Goal: Information Seeking & Learning: Learn about a topic

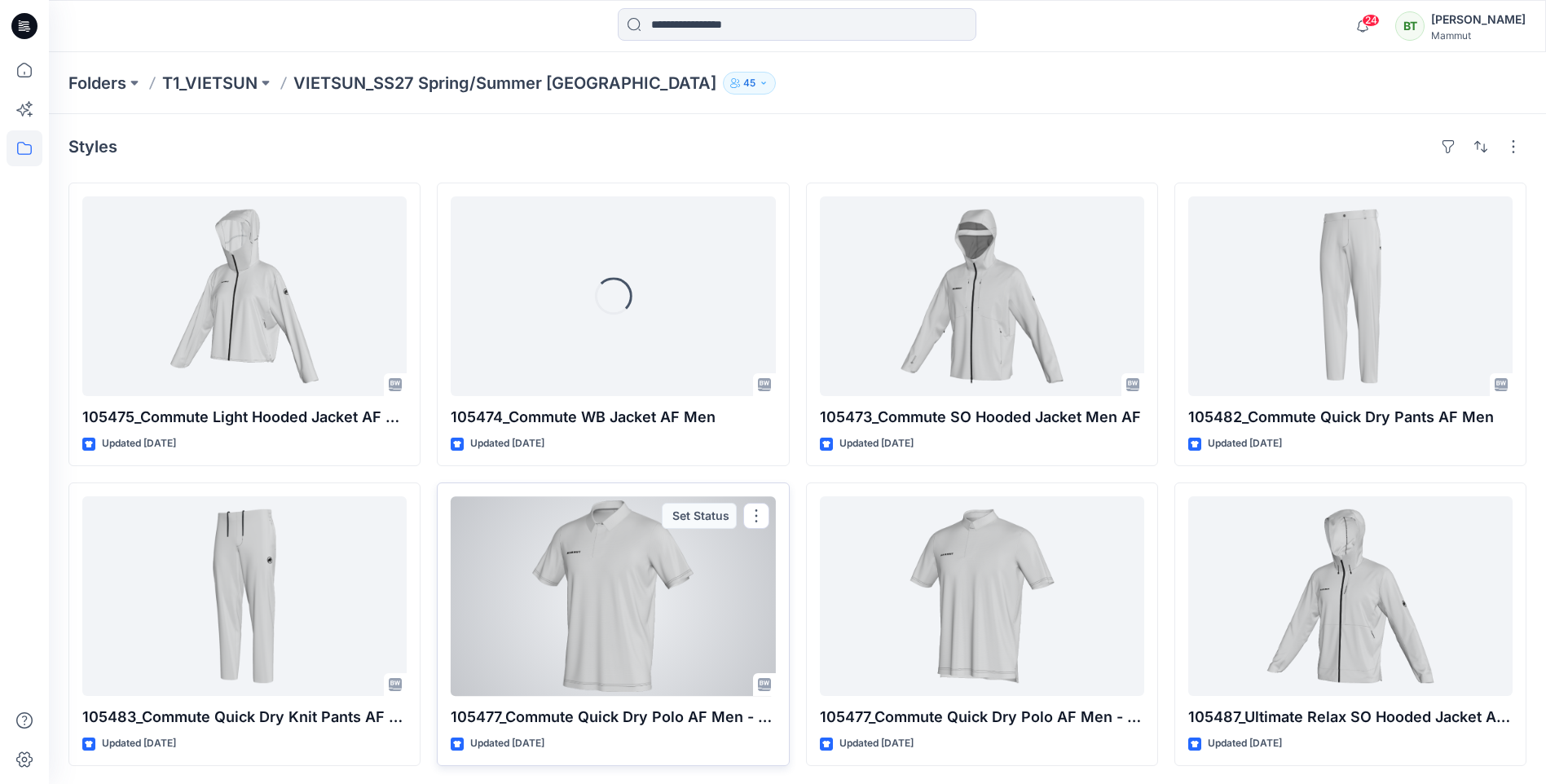
scroll to position [2, 0]
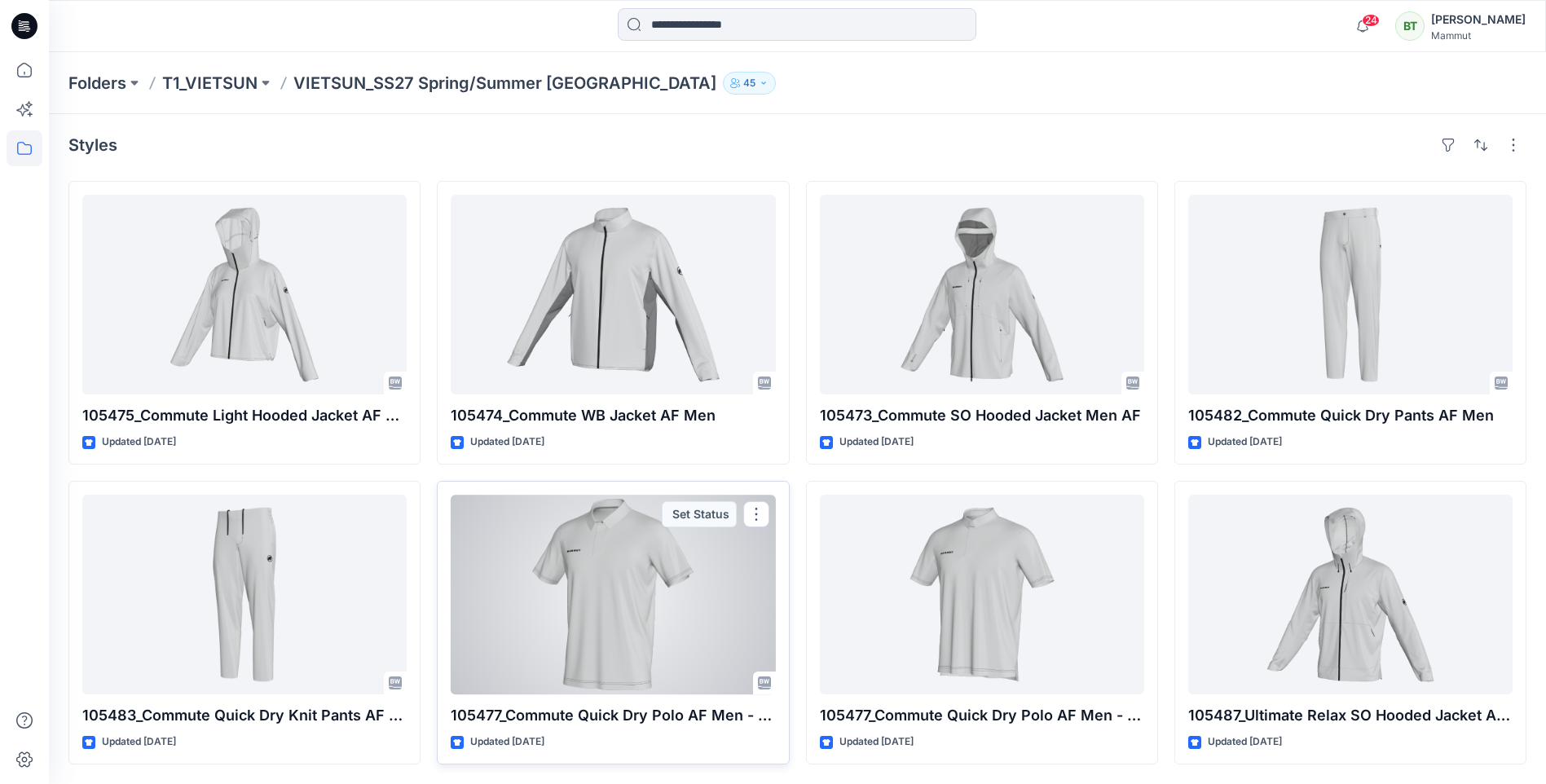
click at [703, 606] on div at bounding box center [613, 594] width 325 height 200
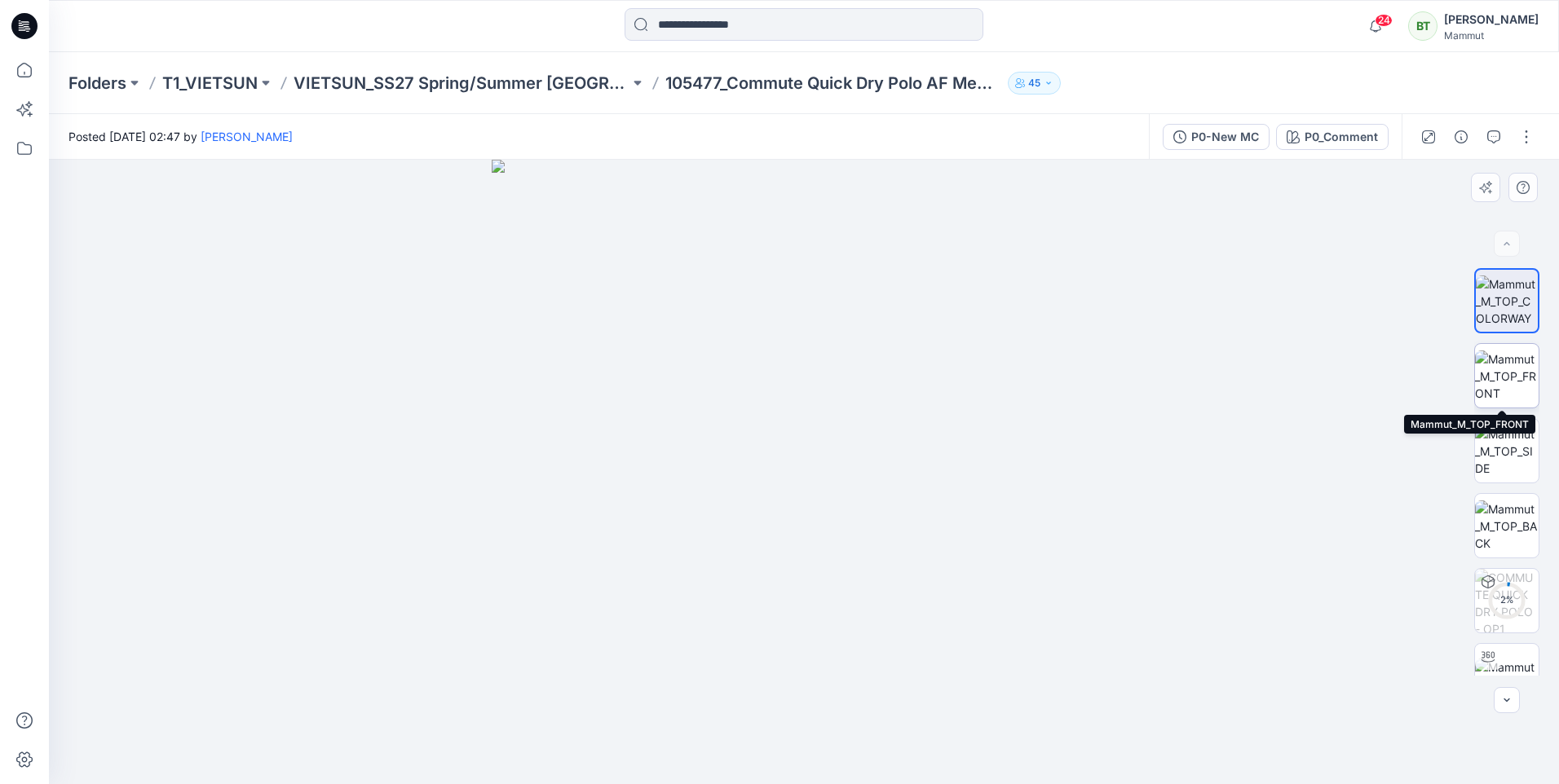
click at [1508, 374] on img at bounding box center [1506, 376] width 64 height 52
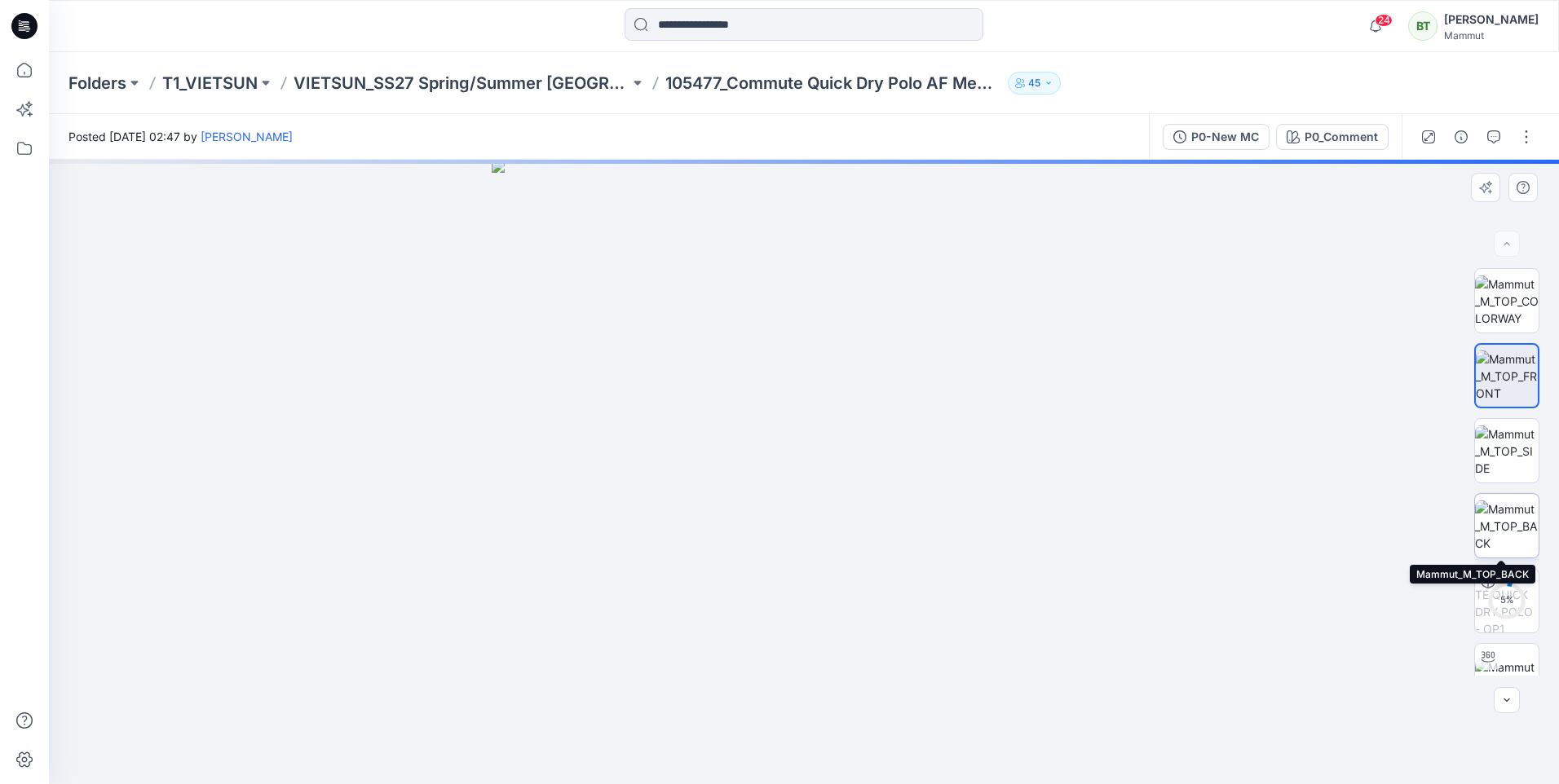
click at [1519, 526] on img at bounding box center [1506, 526] width 64 height 52
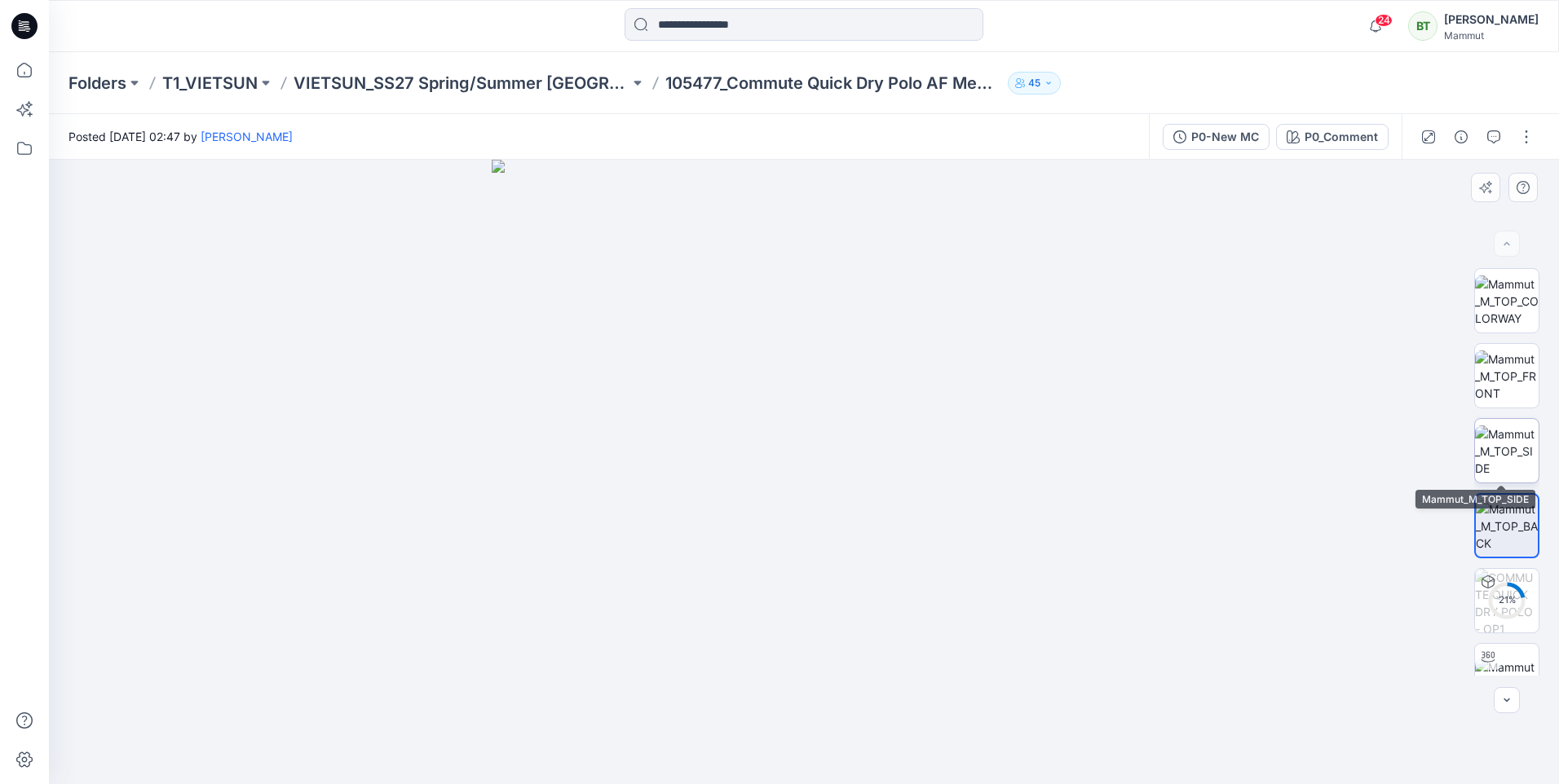
click at [1511, 465] on img at bounding box center [1506, 451] width 64 height 52
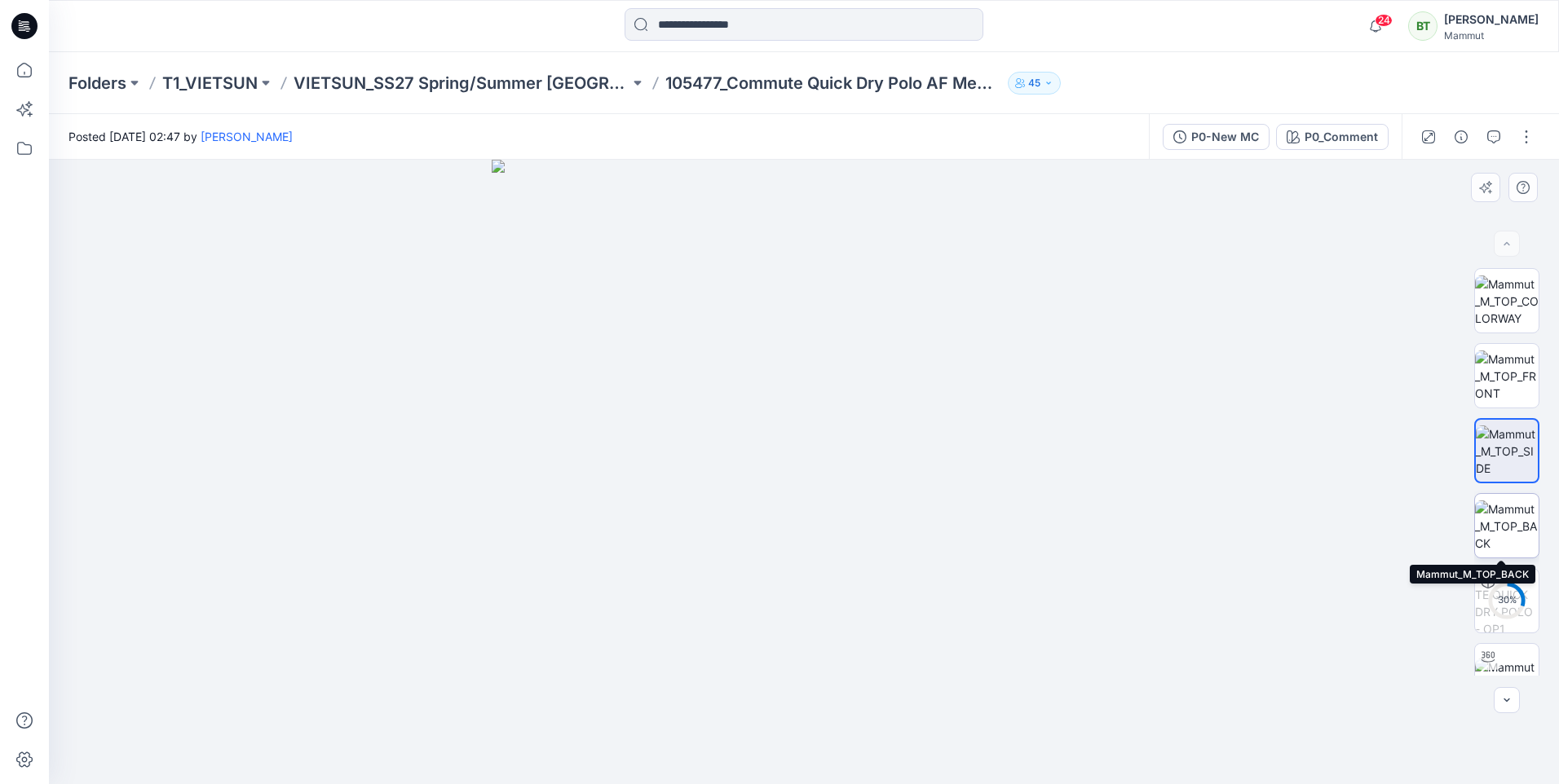
click at [1504, 526] on img at bounding box center [1506, 526] width 64 height 52
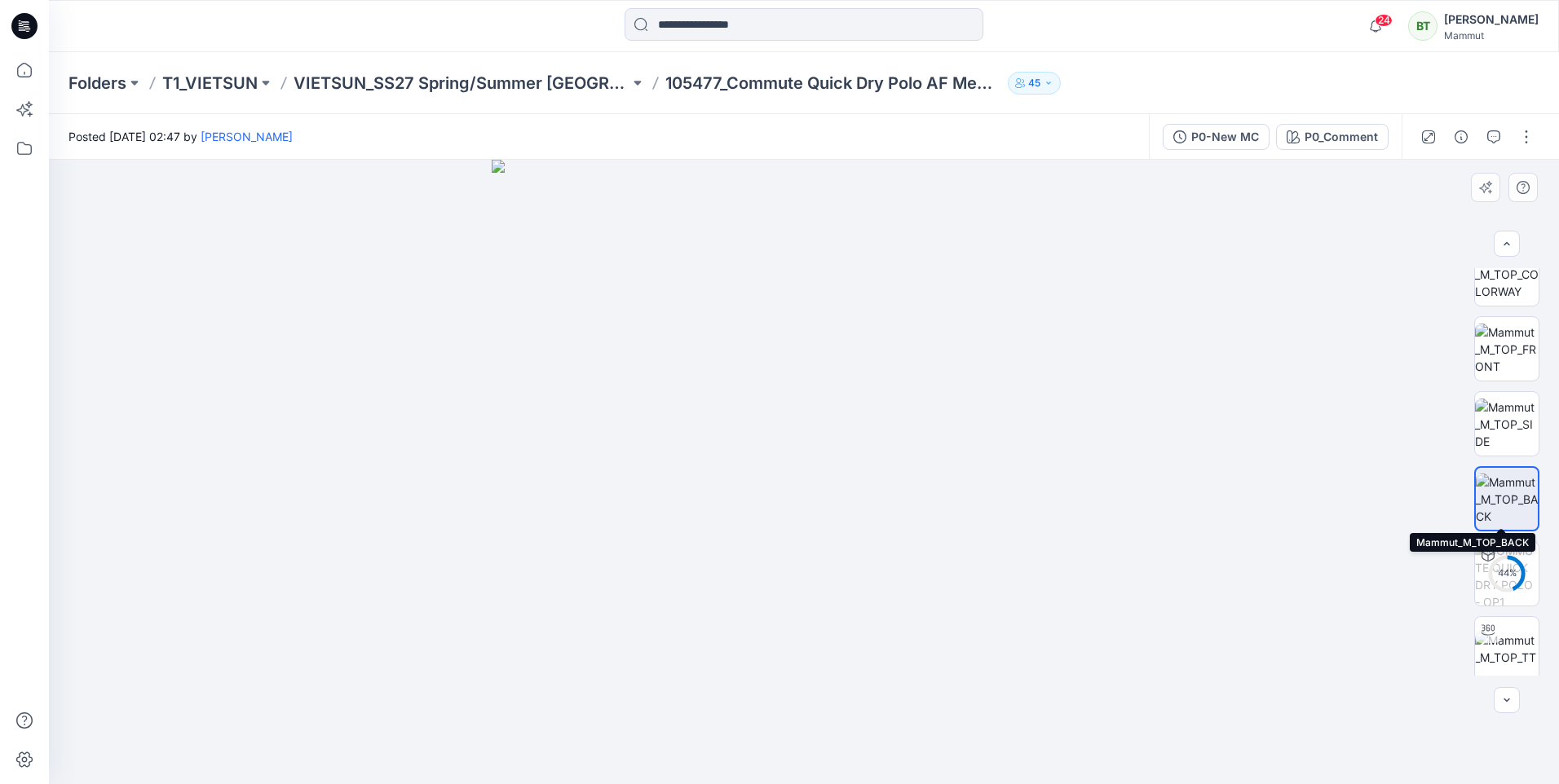
scroll to position [32, 0]
click at [452, 80] on p "VIETSUN_SS27 Spring/Summer [GEOGRAPHIC_DATA]" at bounding box center [460, 83] width 336 height 23
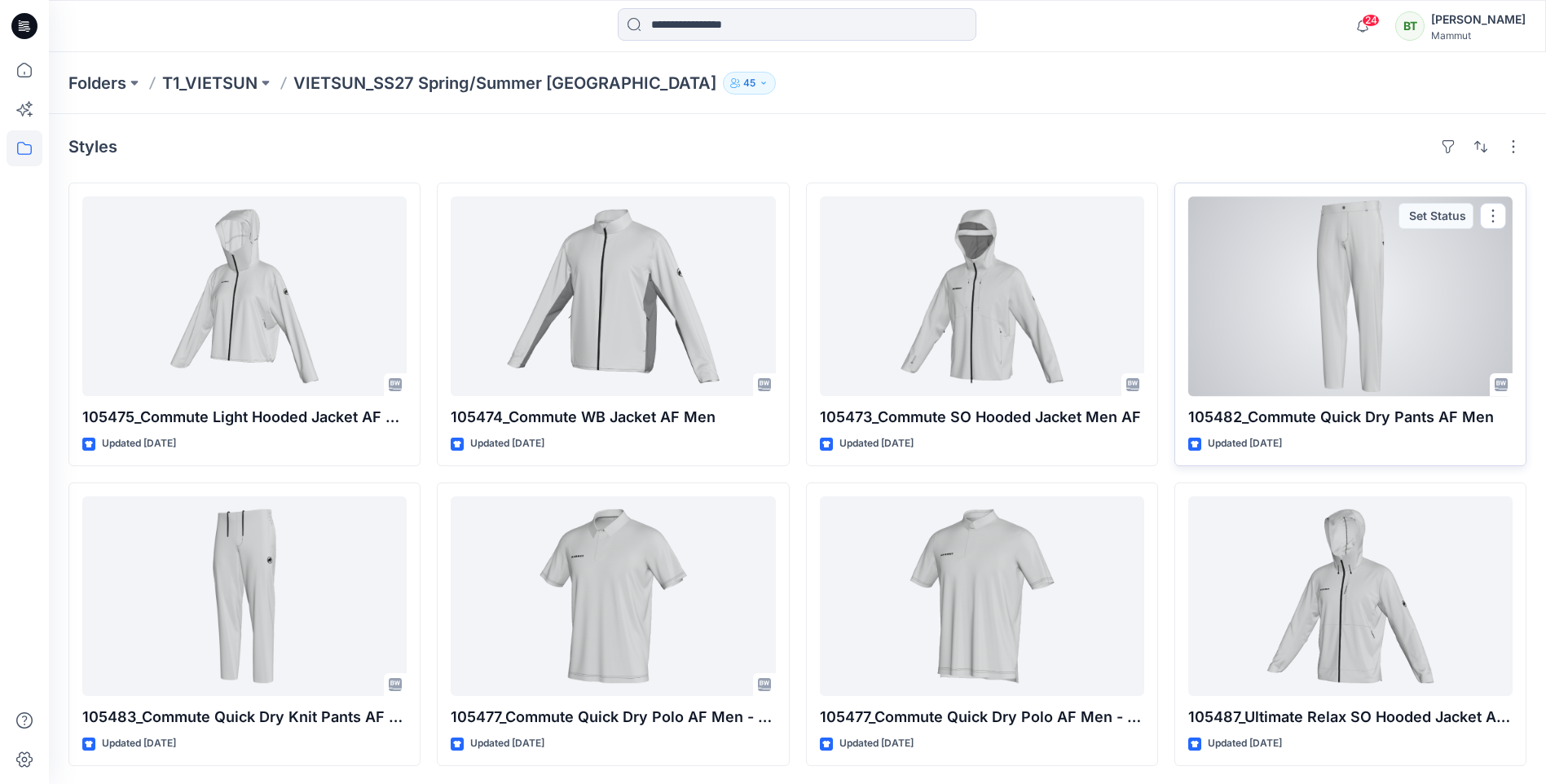
click at [1286, 318] on div at bounding box center [1350, 296] width 325 height 200
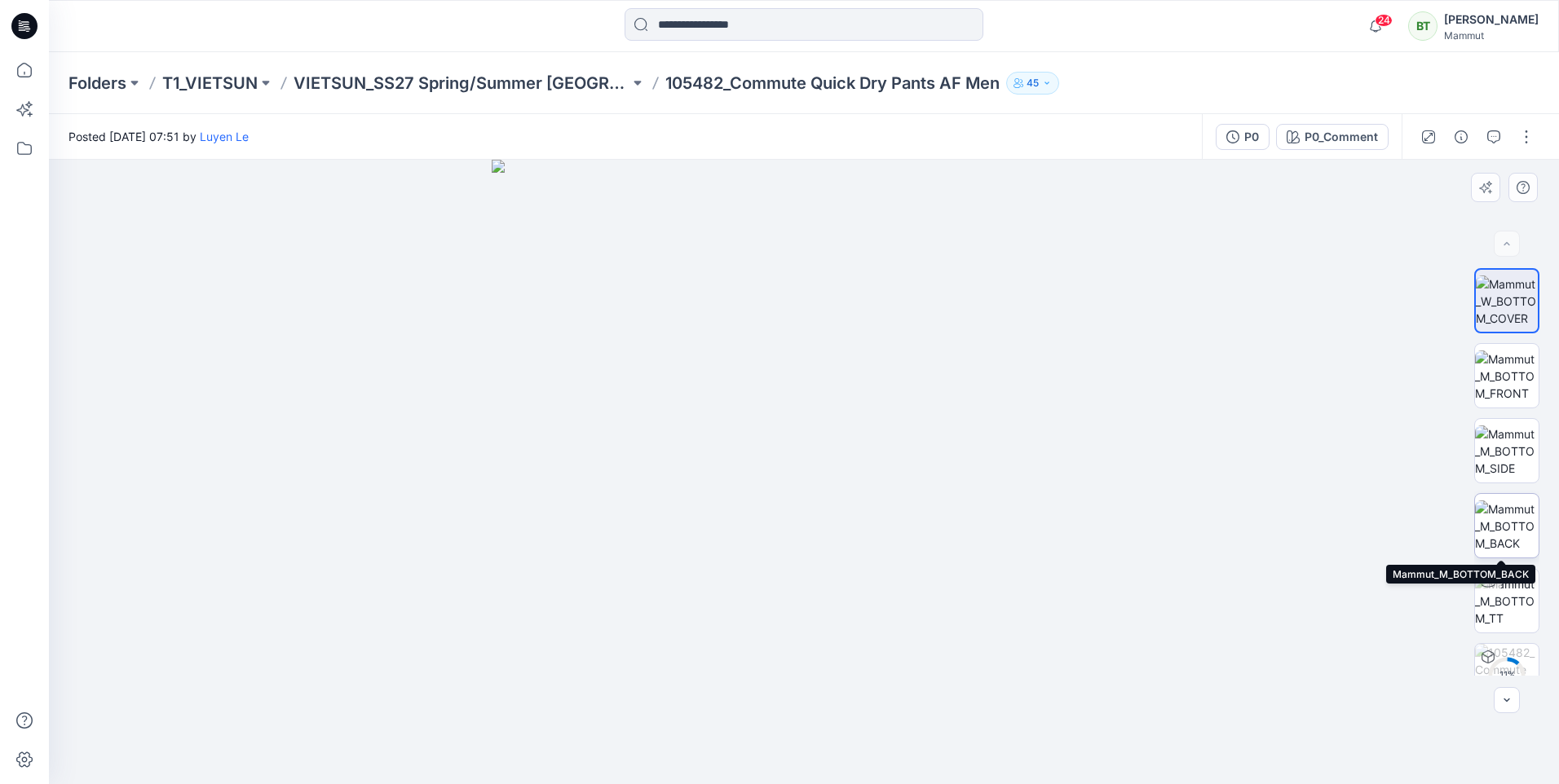
click at [1504, 508] on img at bounding box center [1506, 526] width 64 height 52
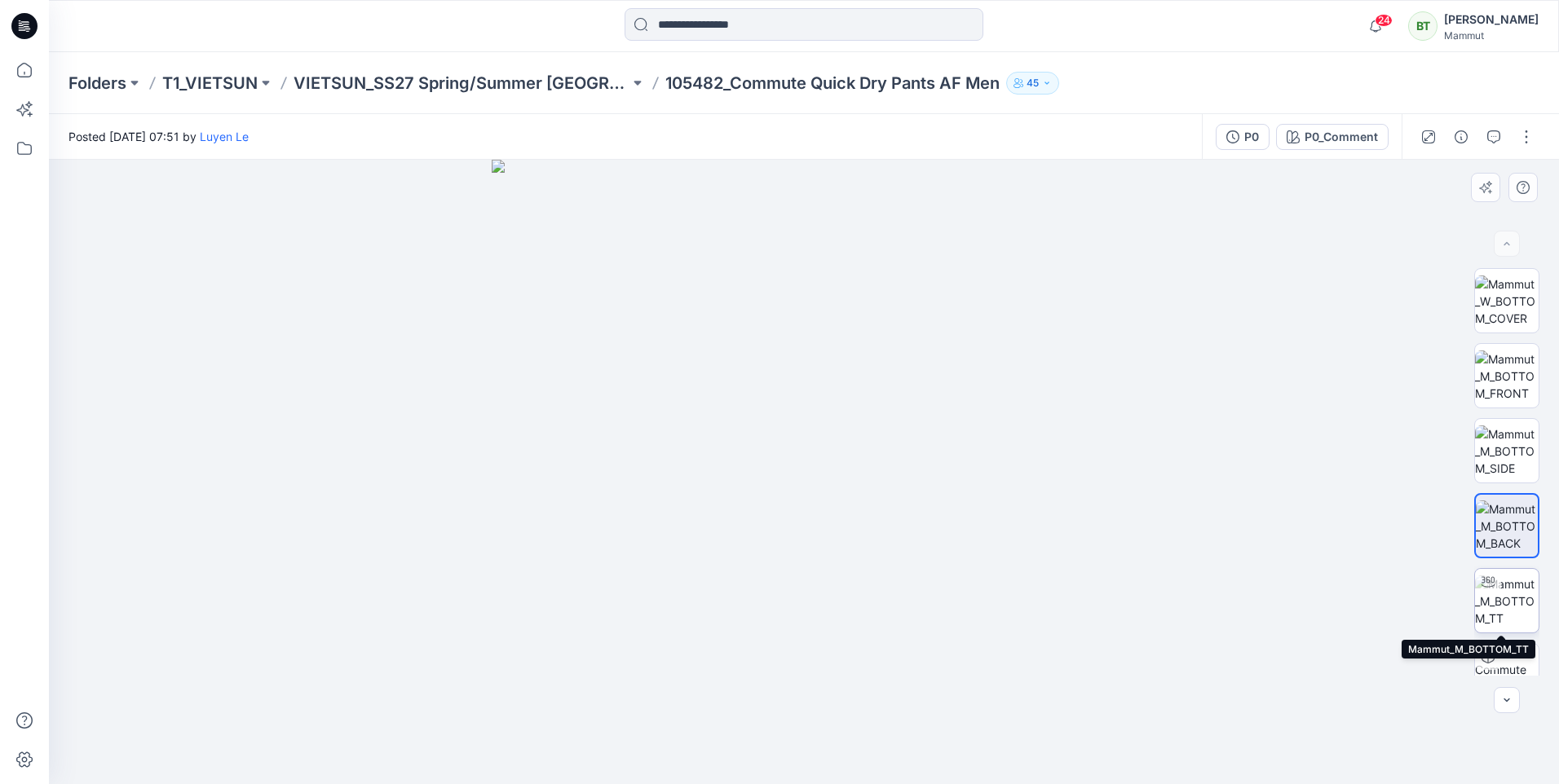
click at [1512, 591] on img at bounding box center [1506, 601] width 64 height 52
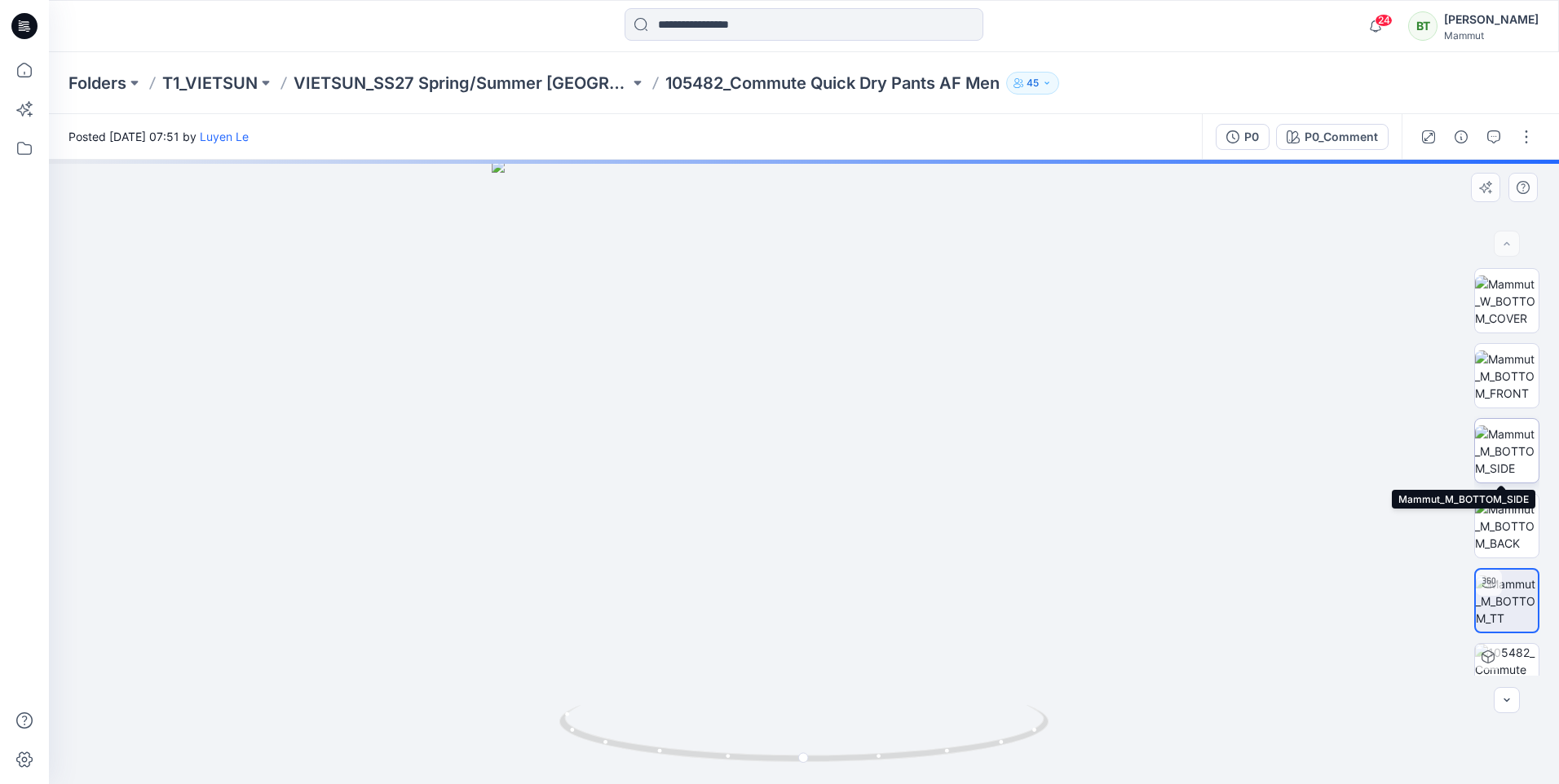
click at [1510, 441] on img at bounding box center [1506, 451] width 64 height 52
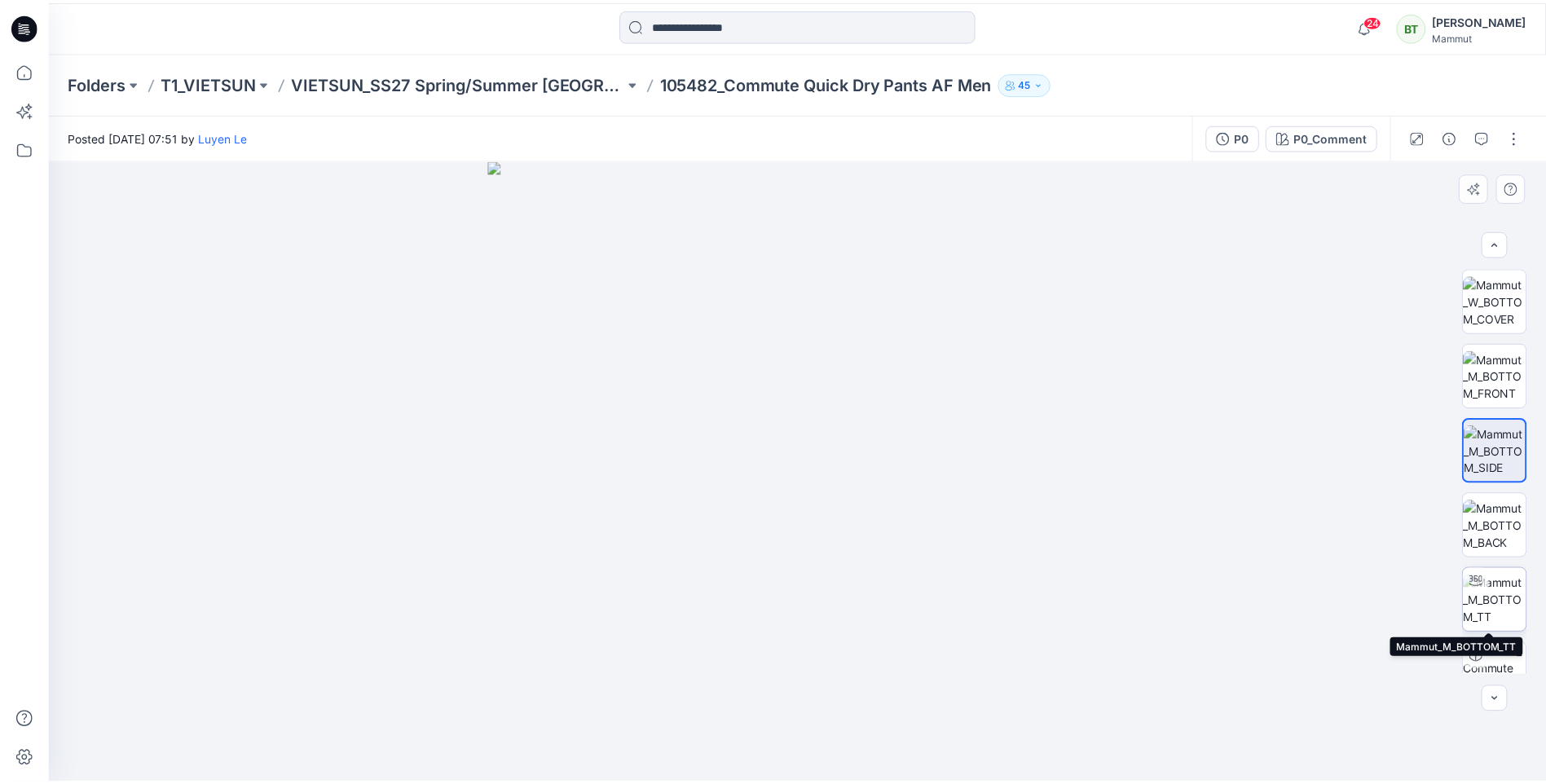
scroll to position [32, 0]
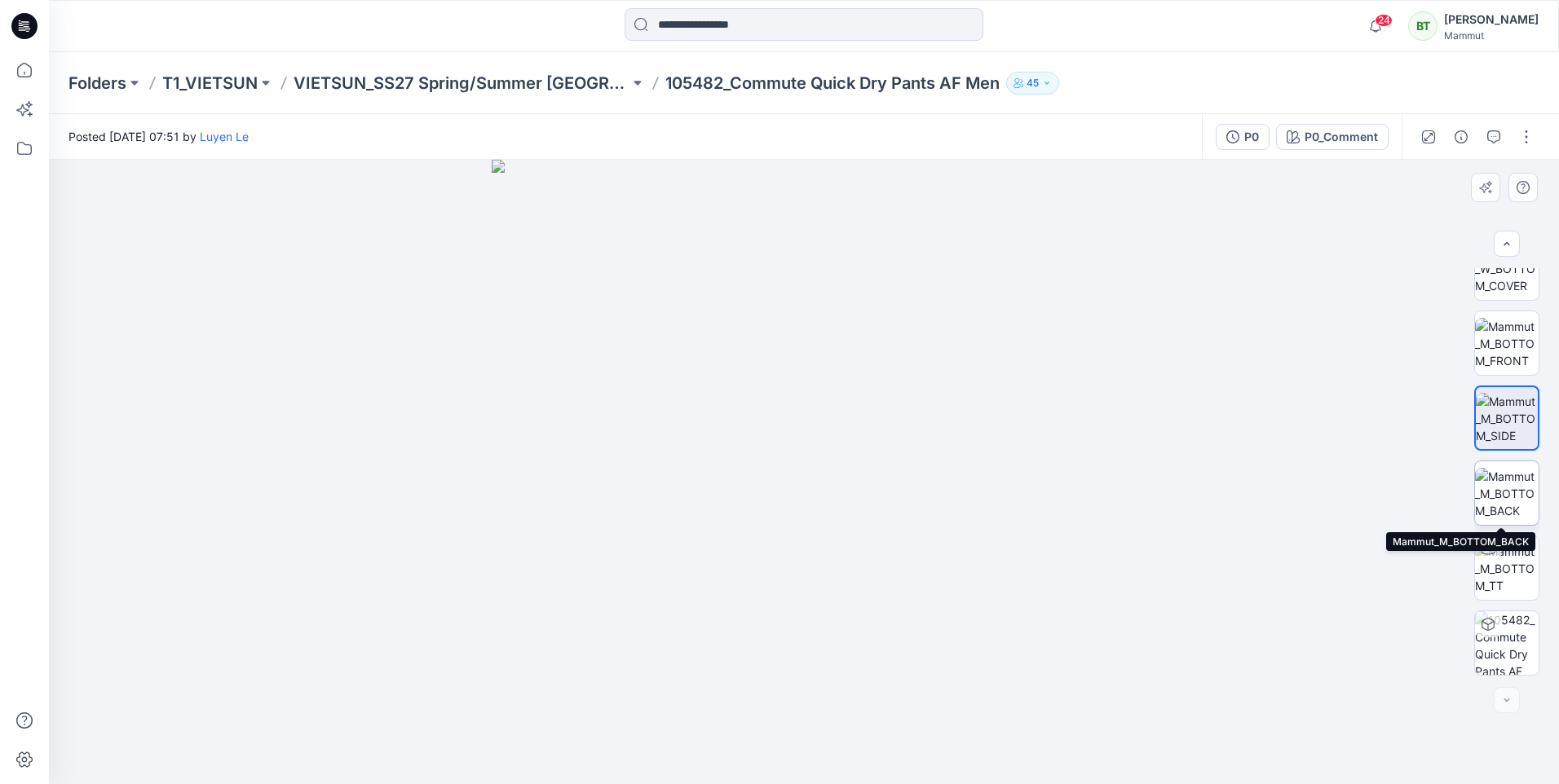
click at [1512, 496] on img at bounding box center [1506, 494] width 64 height 52
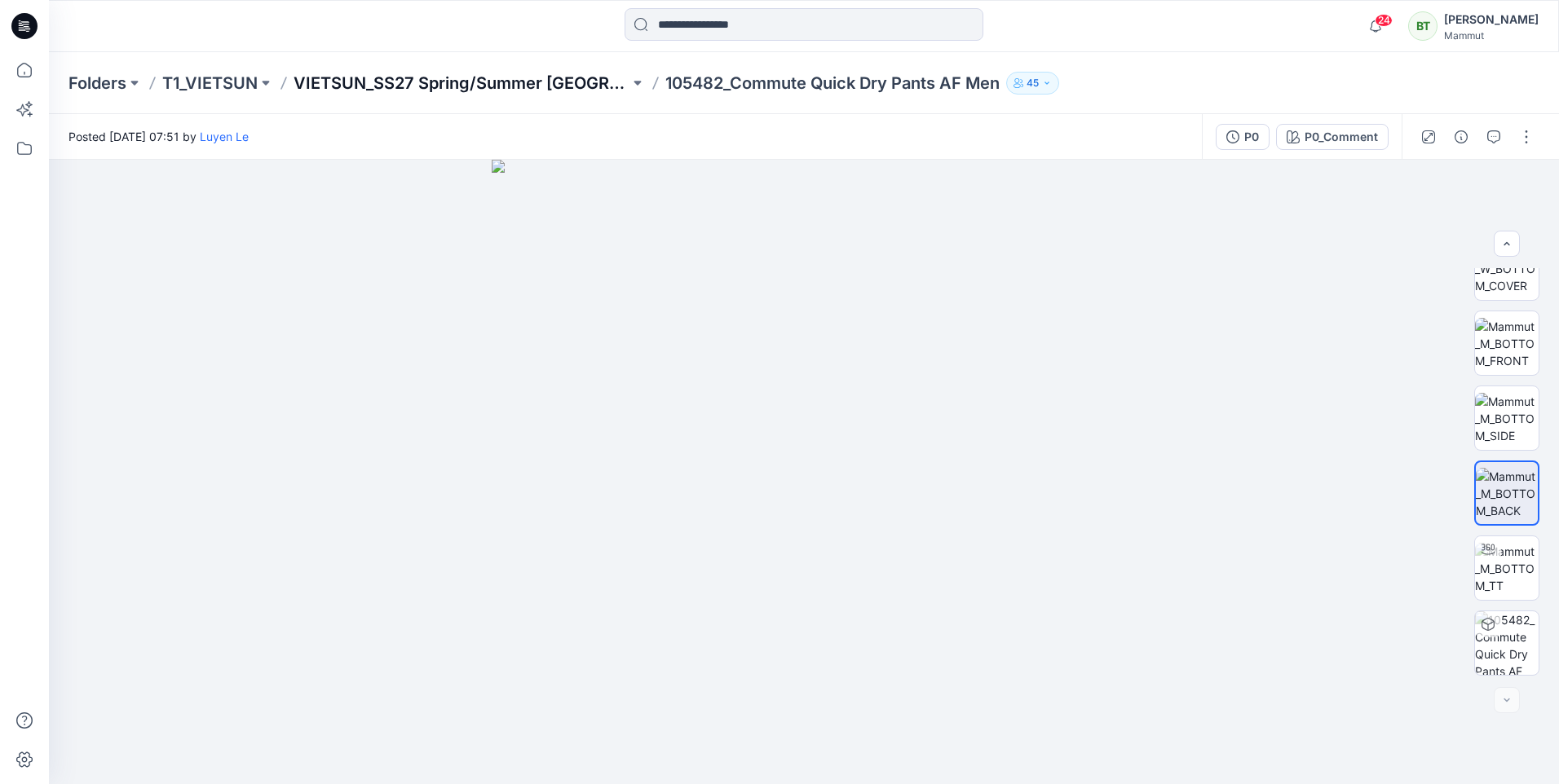
click at [527, 81] on p "VIETSUN_SS27 Spring/Summer [GEOGRAPHIC_DATA]" at bounding box center [460, 83] width 336 height 23
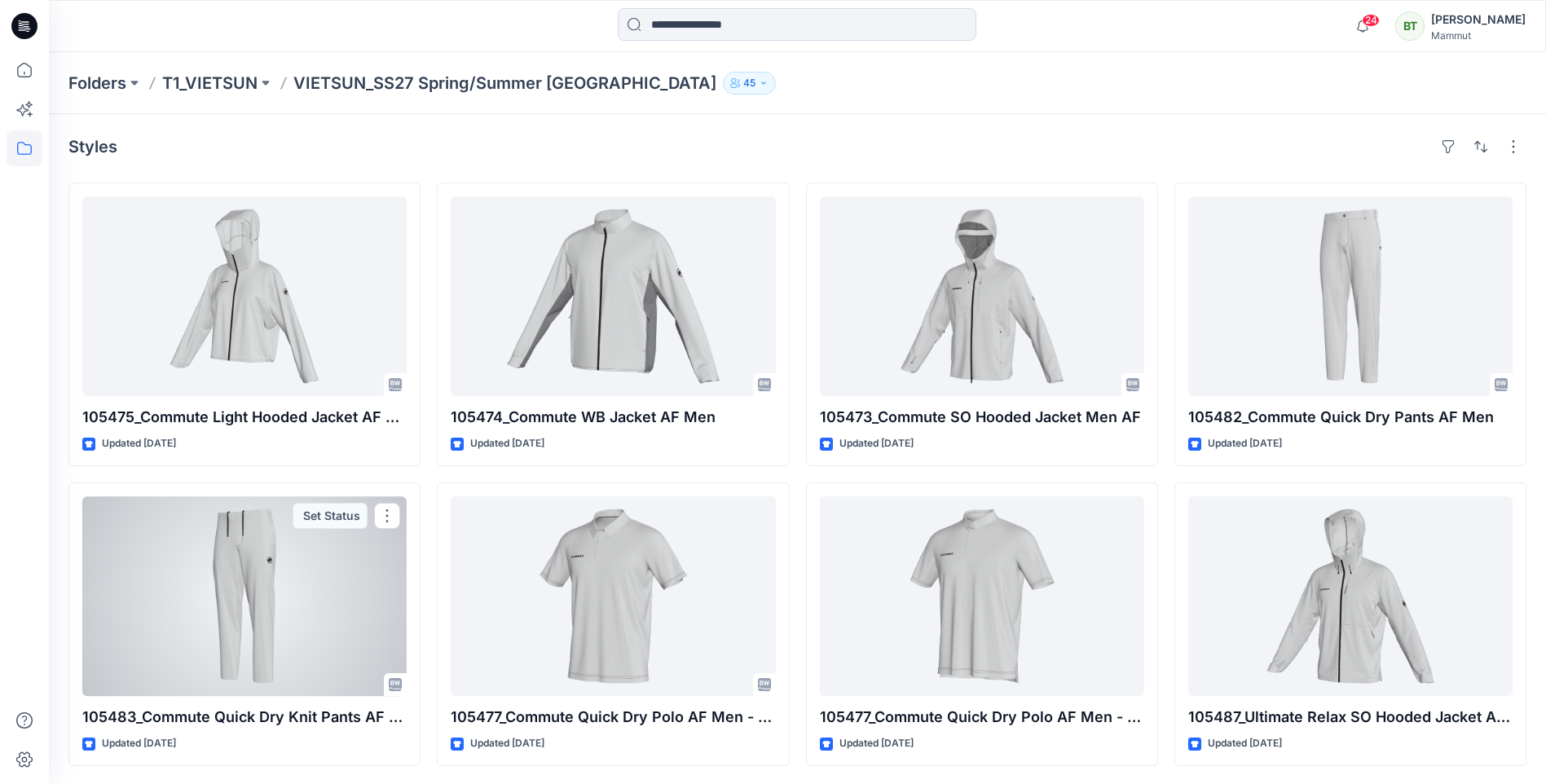
click at [254, 534] on div at bounding box center [244, 596] width 325 height 200
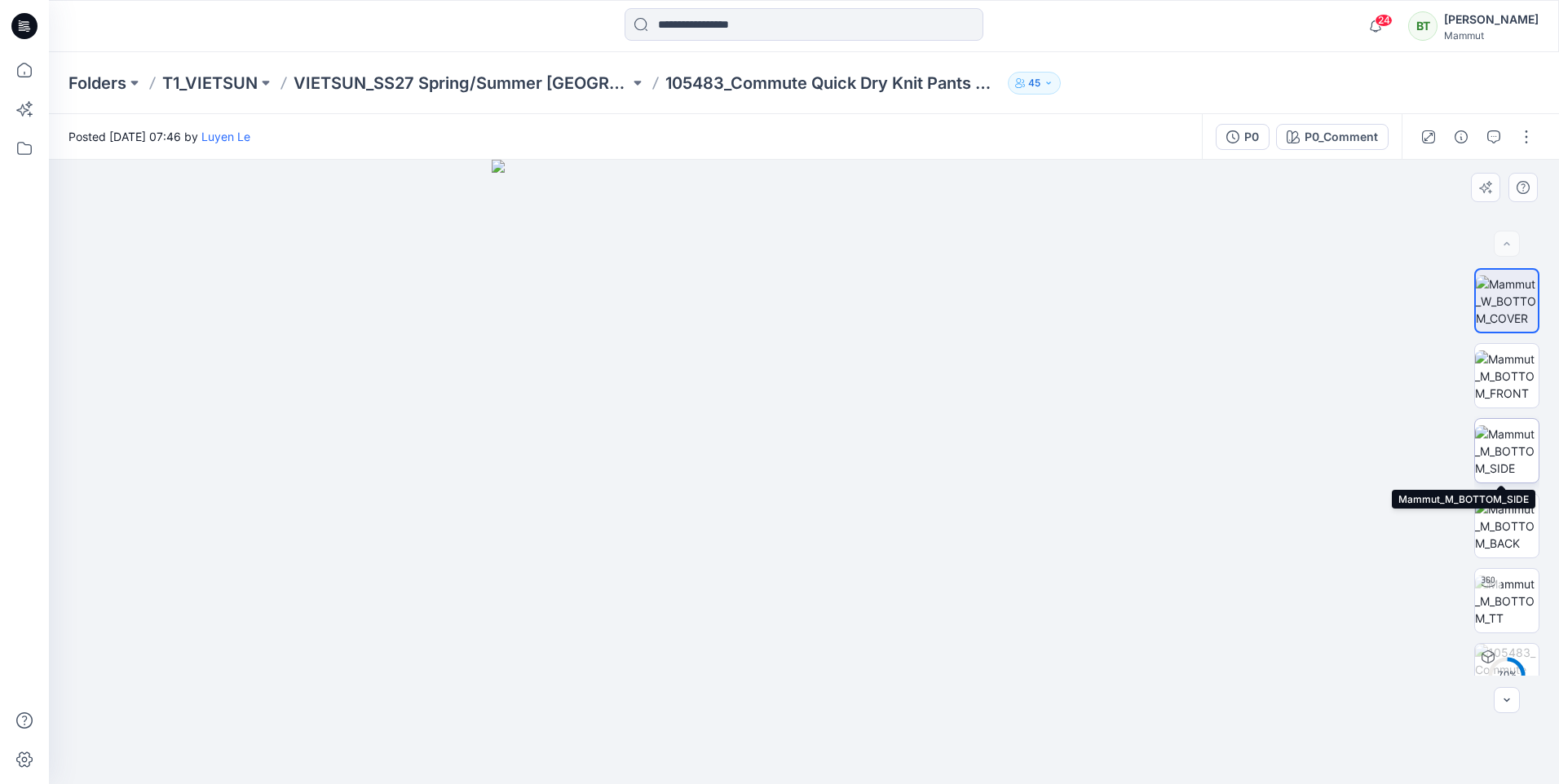
click at [1512, 458] on img at bounding box center [1506, 451] width 64 height 52
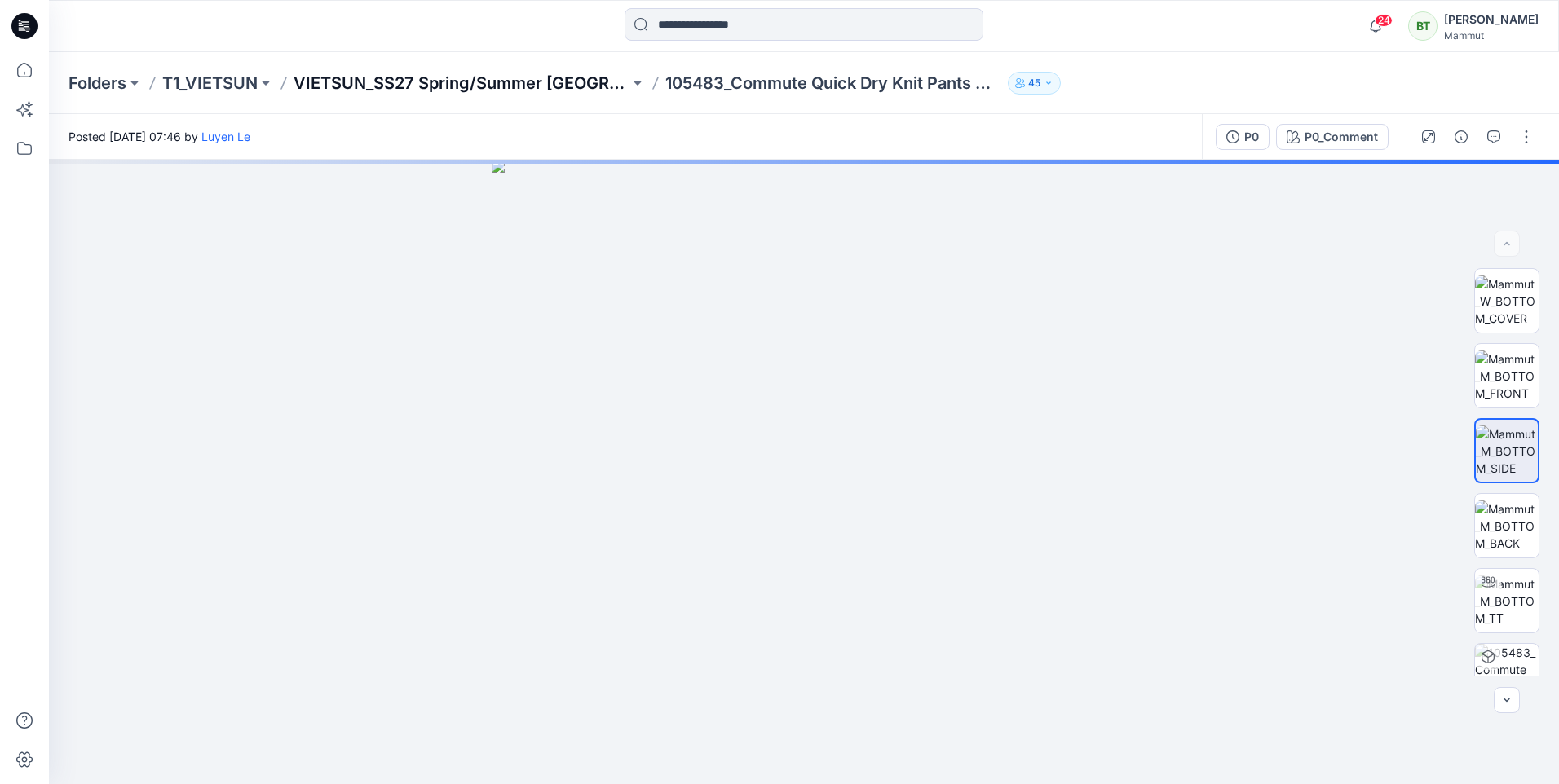
click at [518, 83] on p "VIETSUN_SS27 Spring/Summer [GEOGRAPHIC_DATA]" at bounding box center [460, 83] width 336 height 23
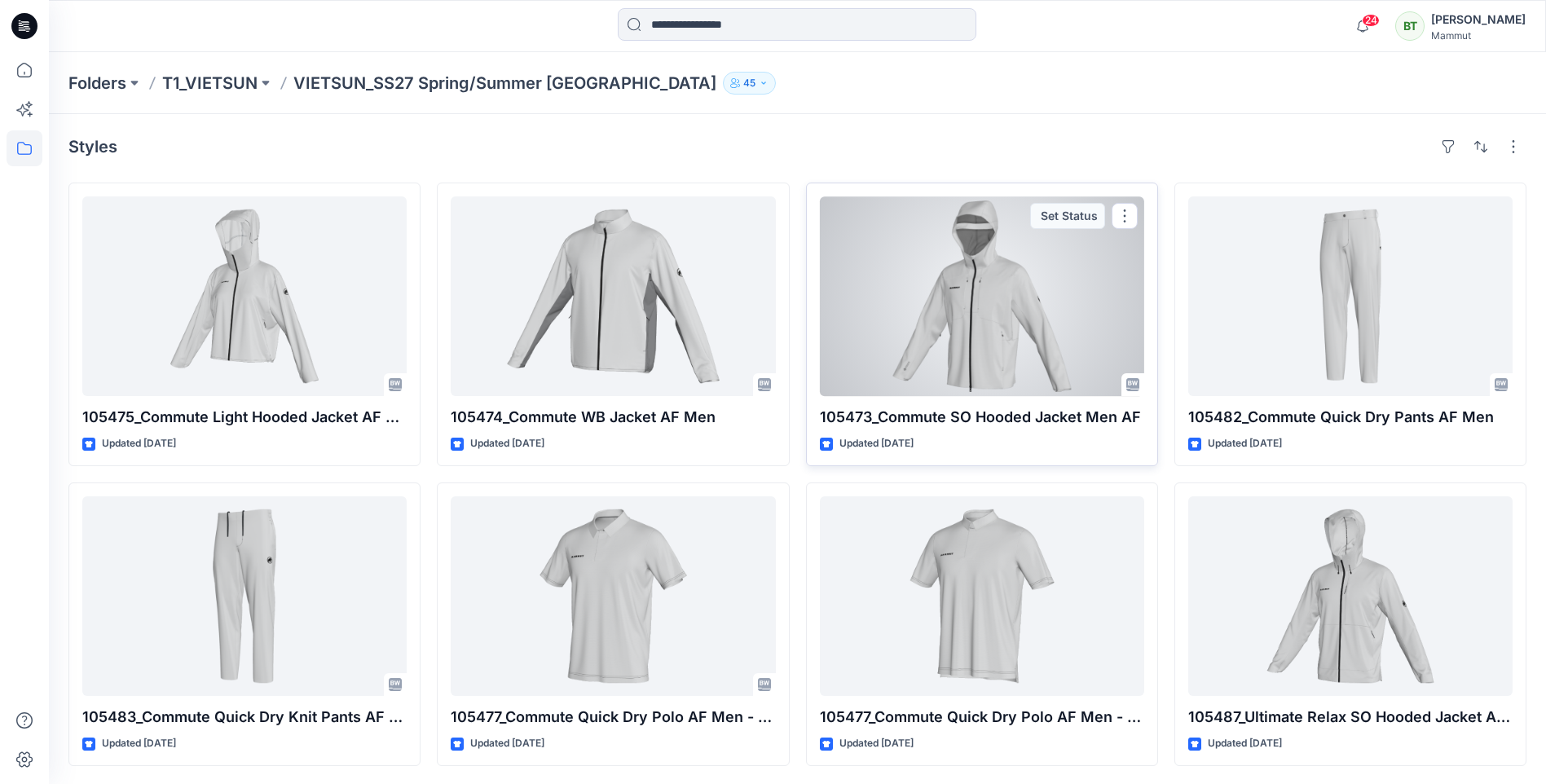
click at [924, 286] on div at bounding box center [982, 296] width 325 height 200
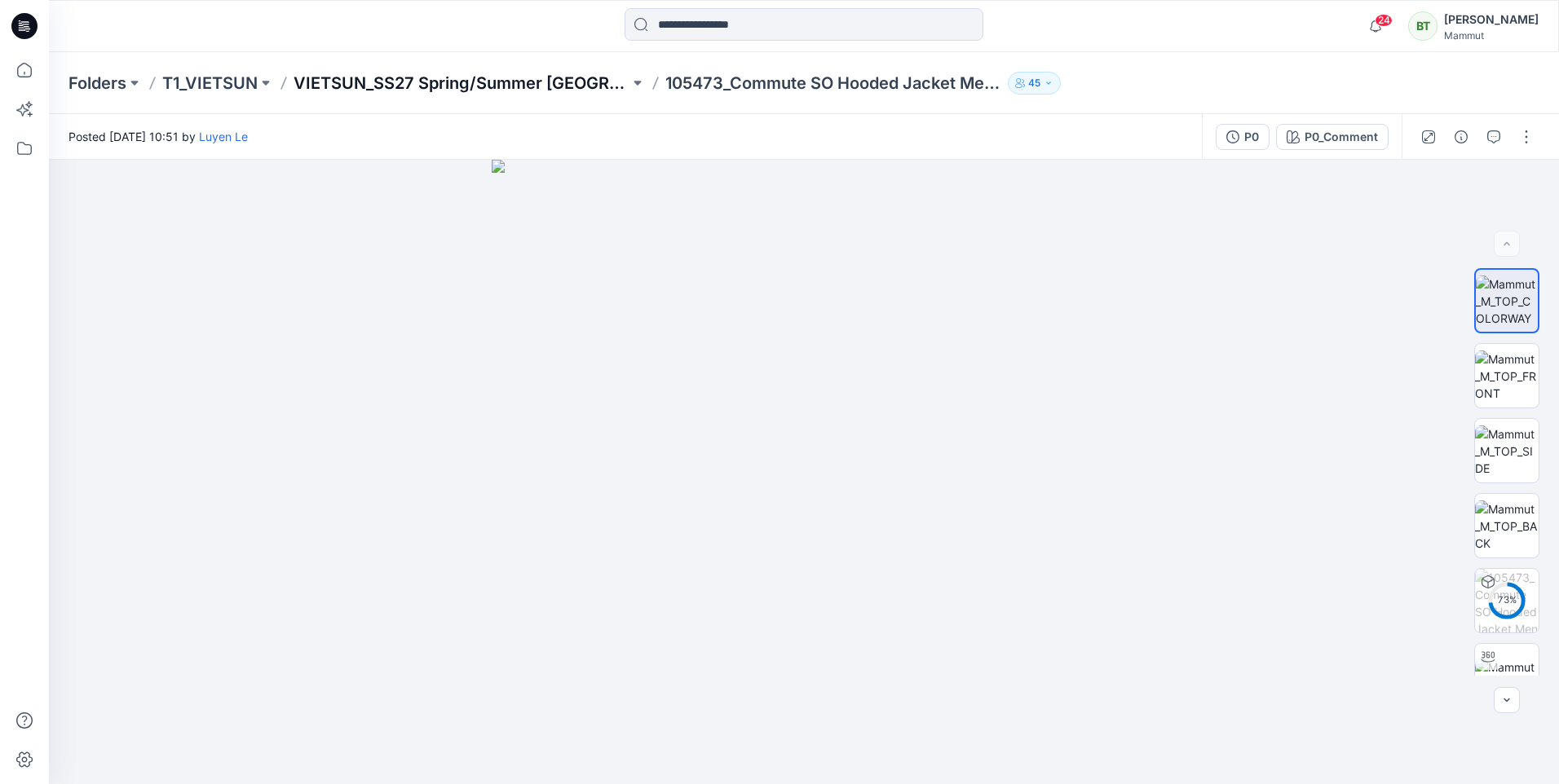
click at [580, 78] on p "VIETSUN_SS27 Spring/Summer [GEOGRAPHIC_DATA]" at bounding box center [460, 83] width 336 height 23
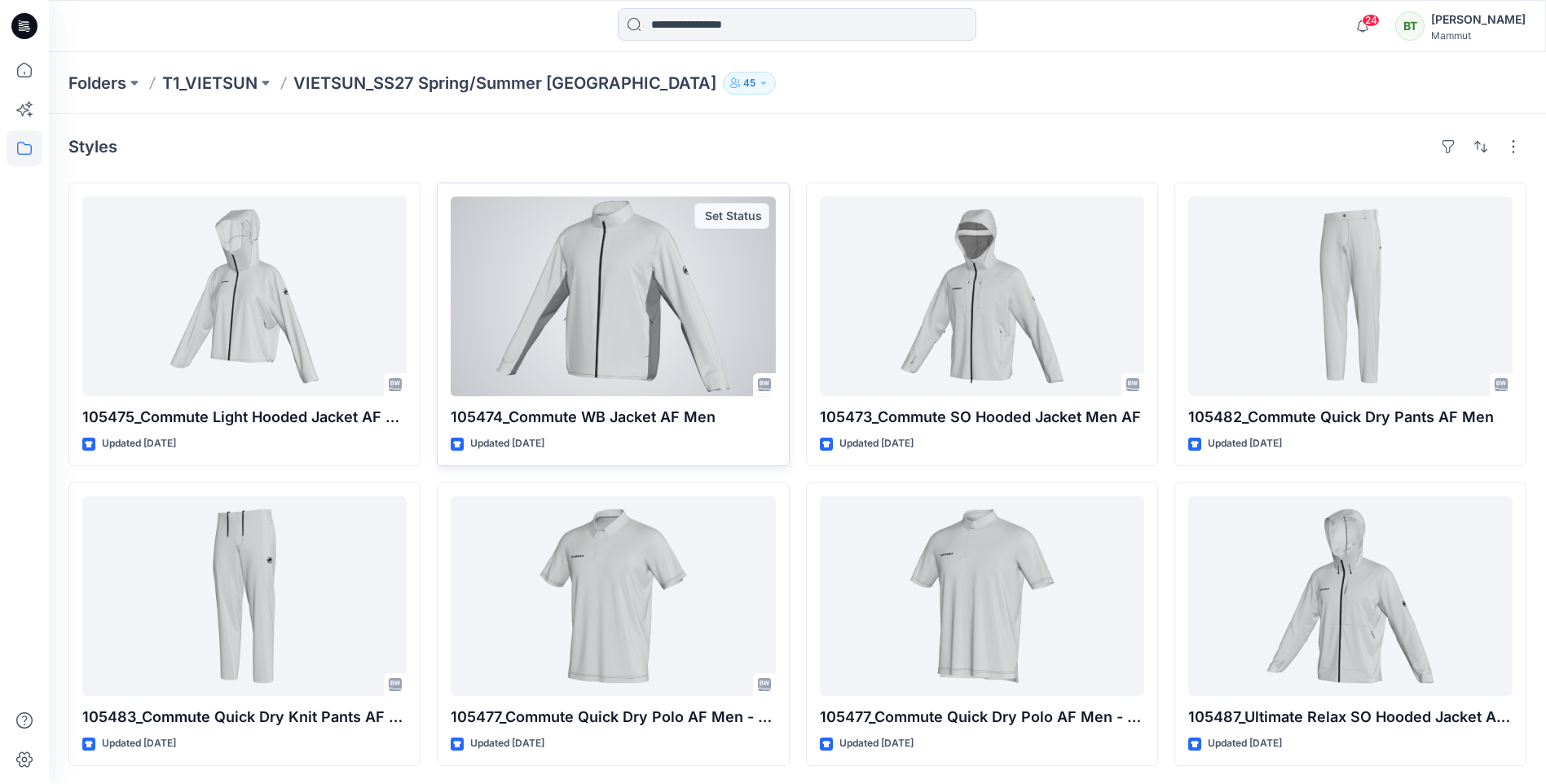
scroll to position [2, 0]
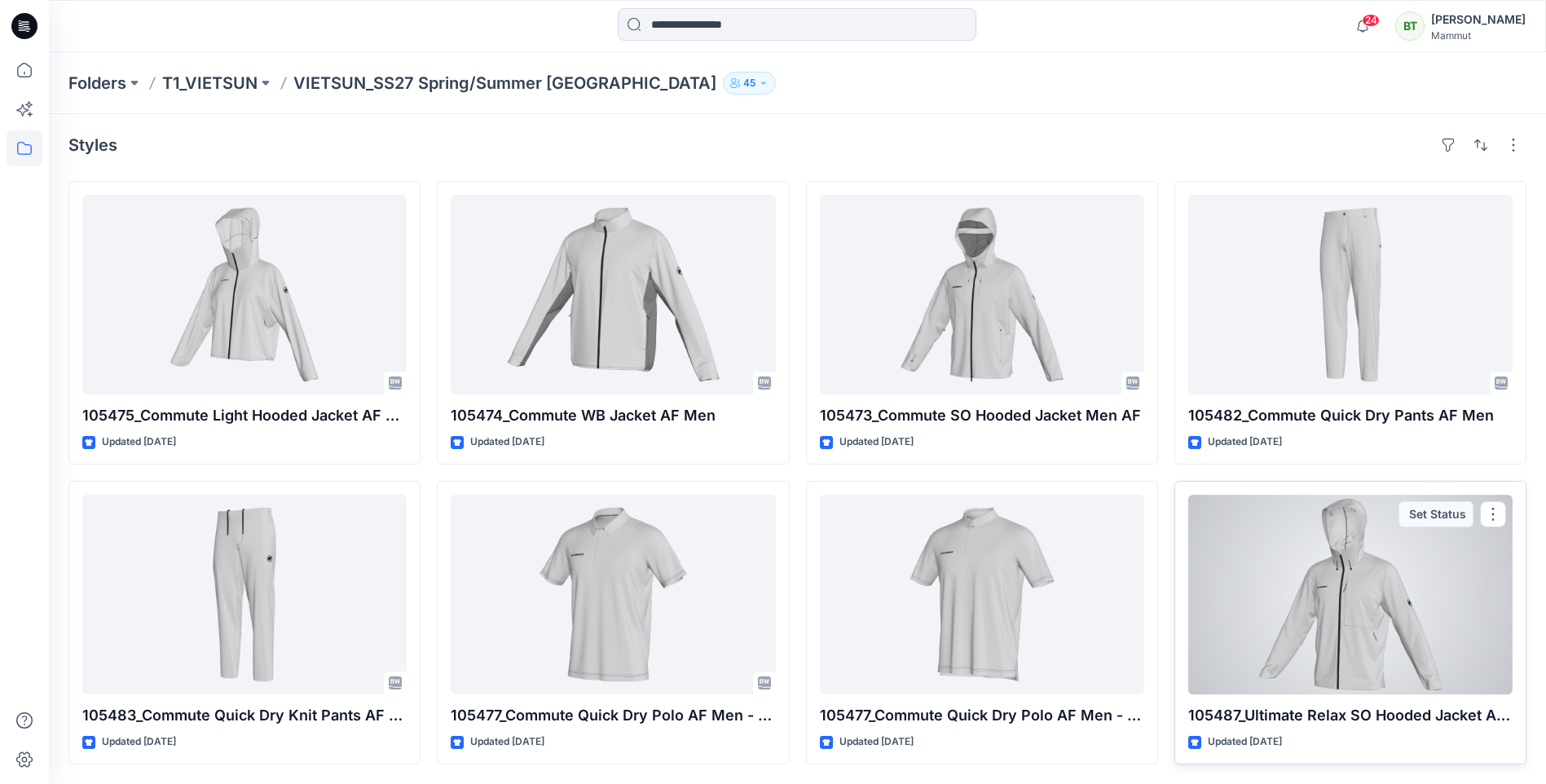
click at [1329, 570] on div at bounding box center [1350, 594] width 325 height 200
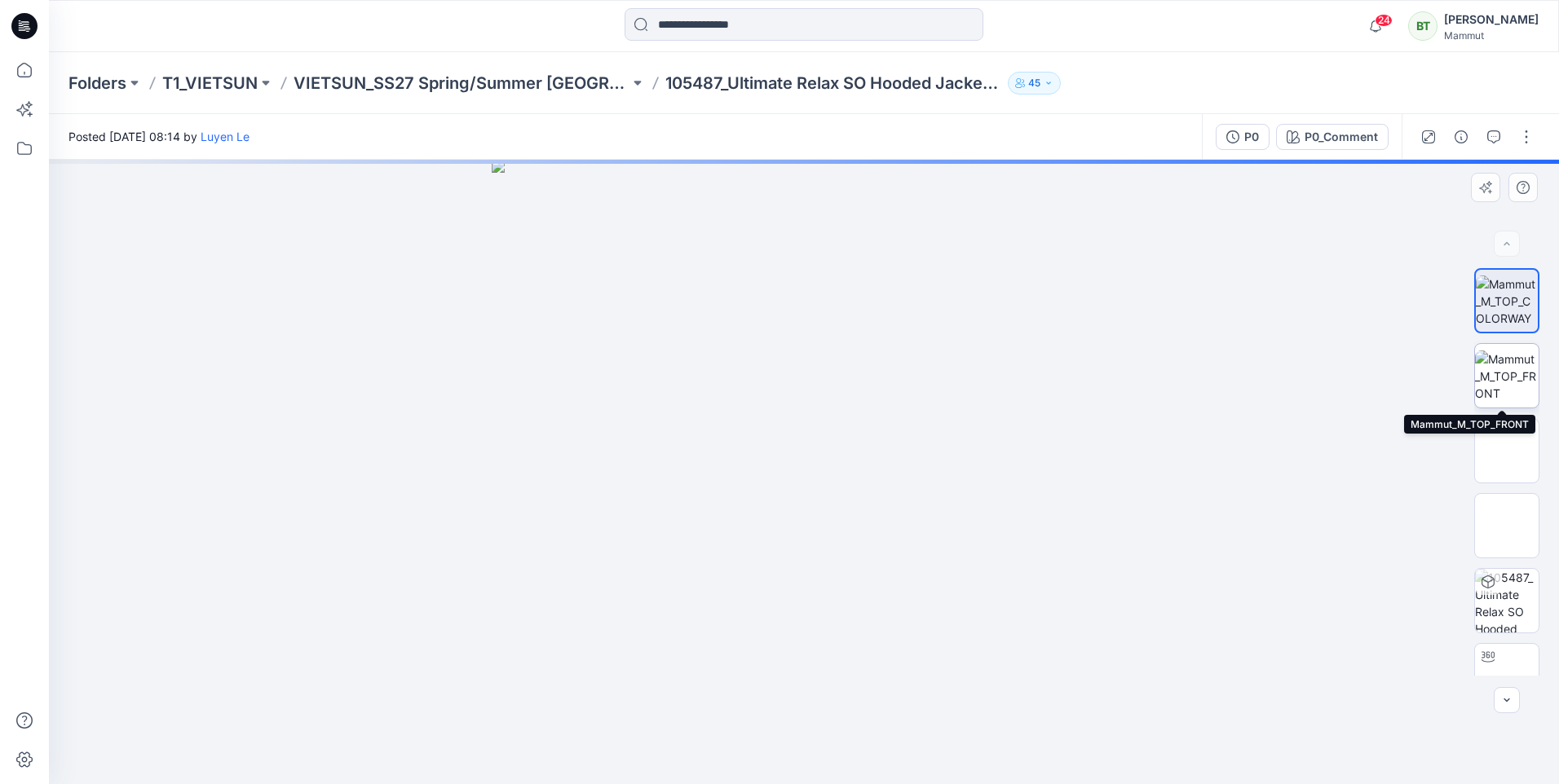
click at [1510, 382] on img at bounding box center [1506, 376] width 64 height 52
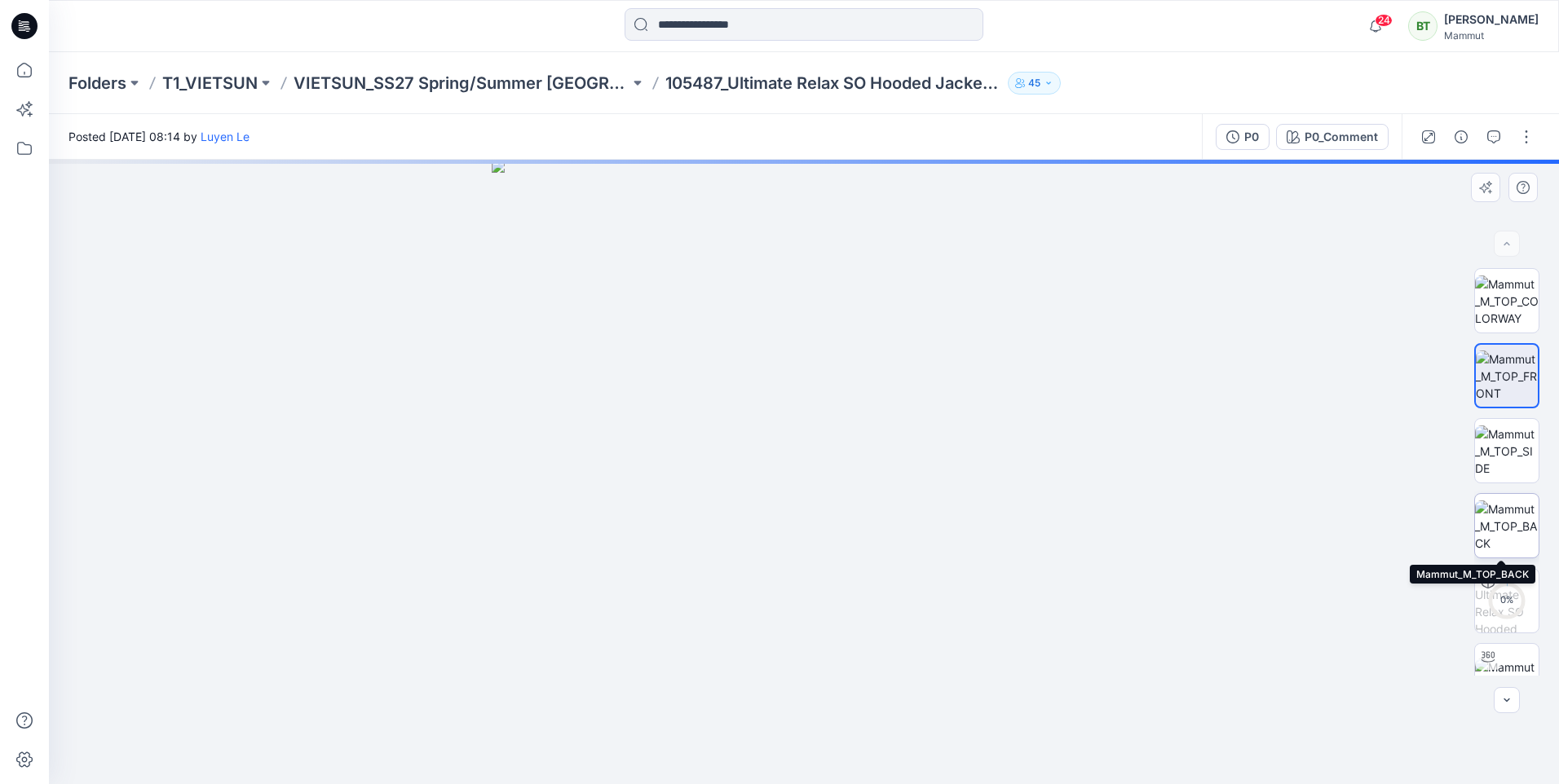
click at [1513, 521] on img at bounding box center [1506, 526] width 64 height 52
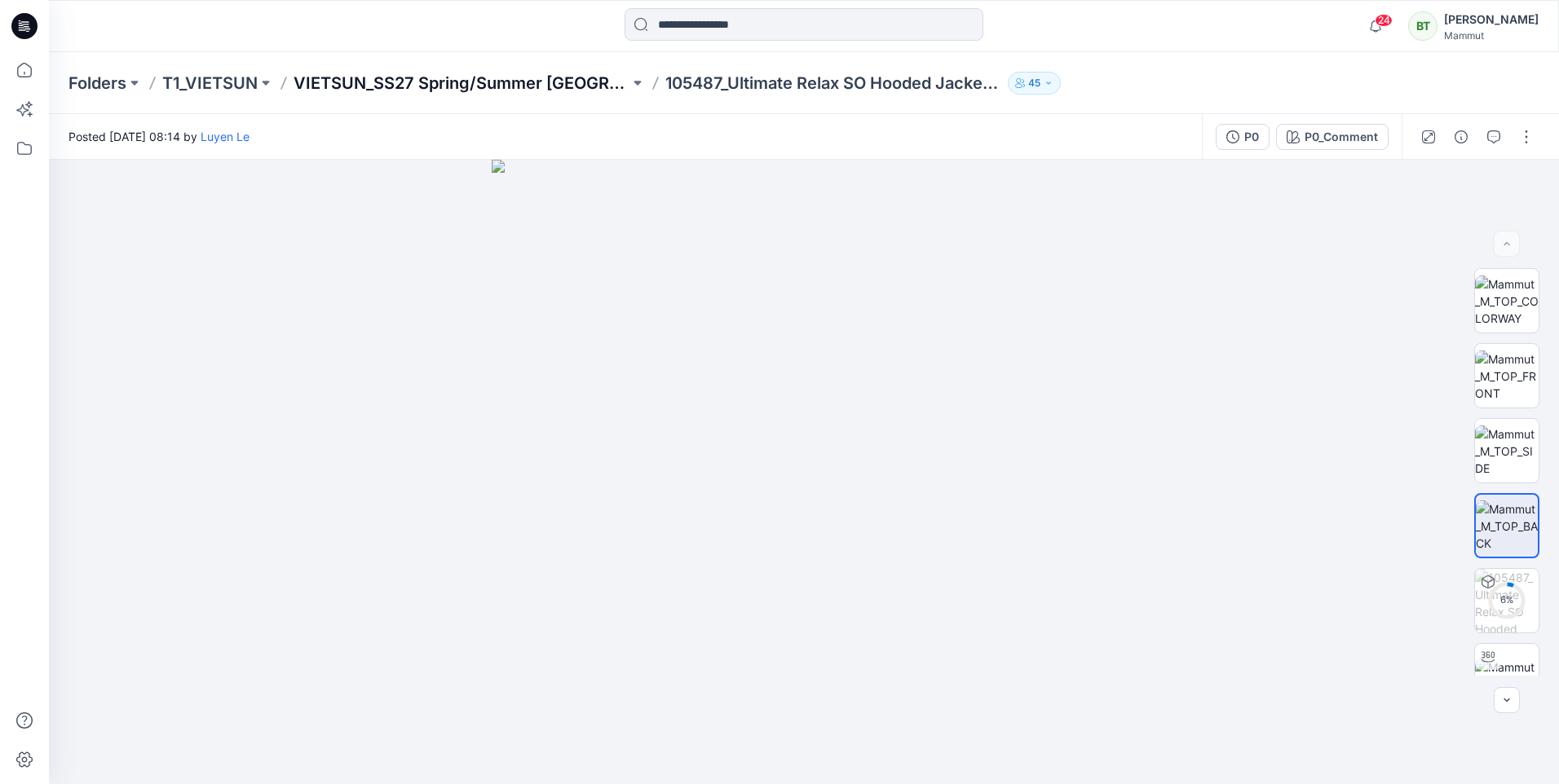
click at [561, 76] on p "VIETSUN_SS27 Spring/Summer [GEOGRAPHIC_DATA]" at bounding box center [460, 83] width 336 height 23
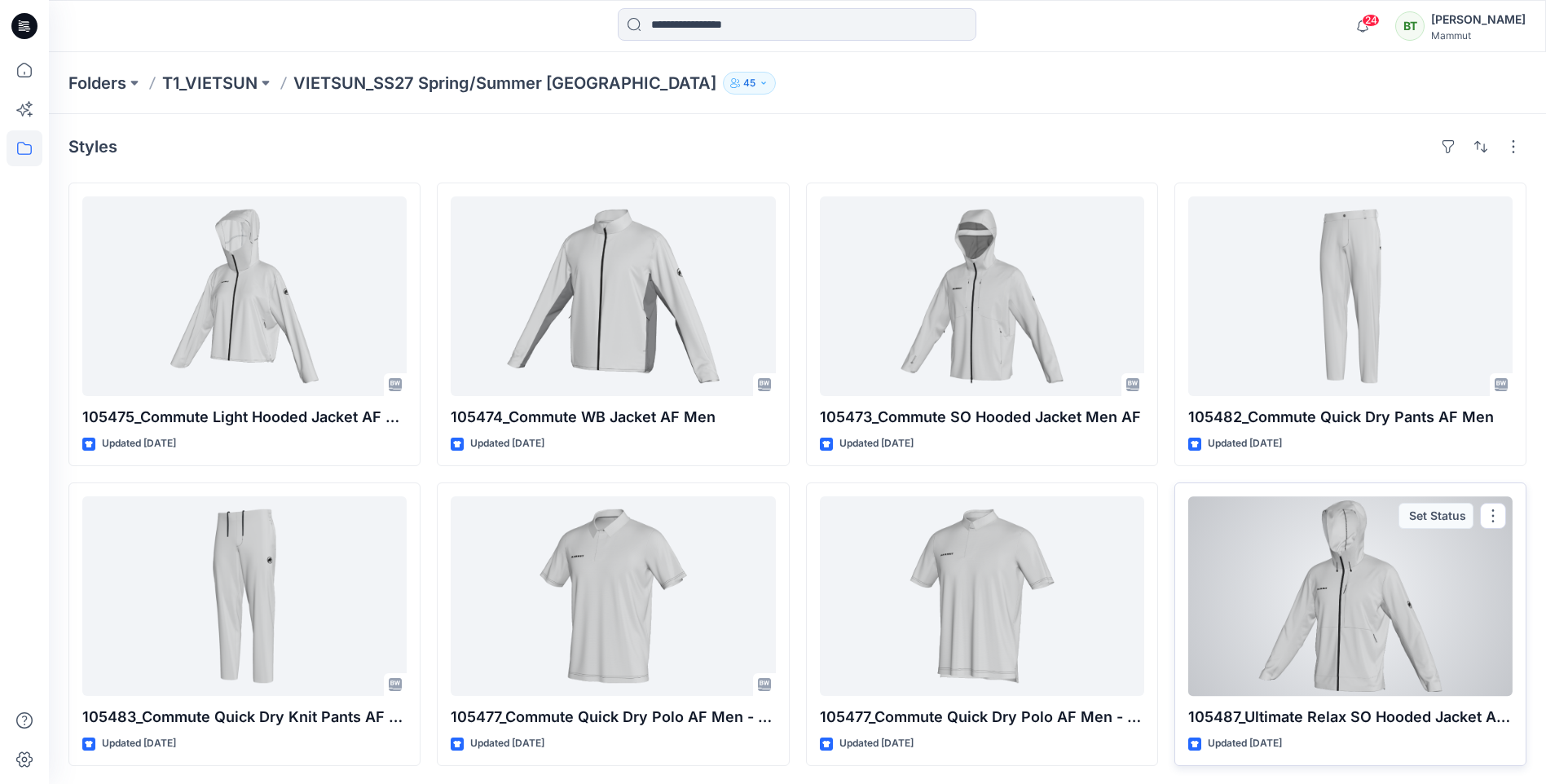
scroll to position [2, 0]
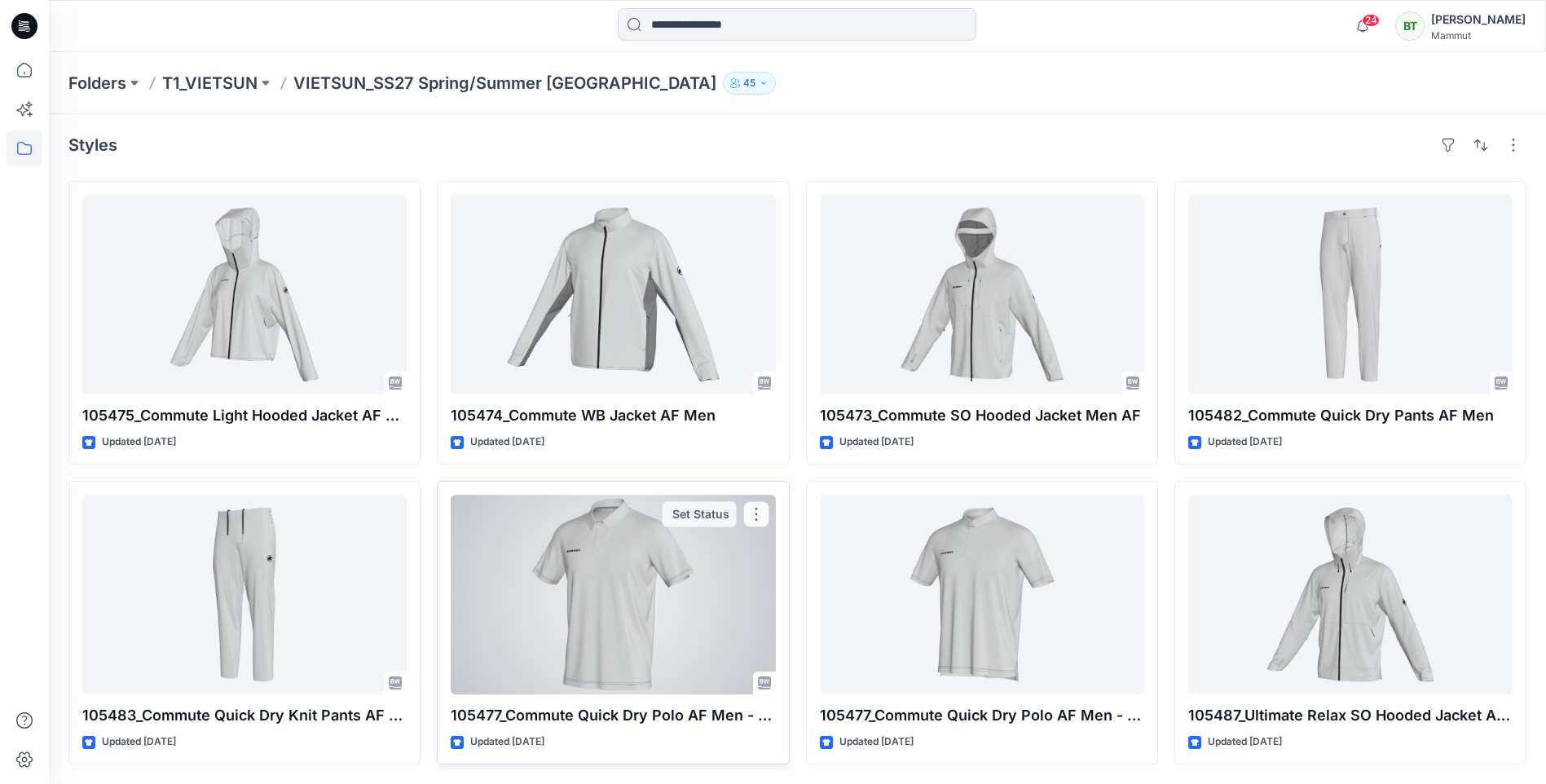
click at [730, 603] on div at bounding box center [613, 594] width 325 height 200
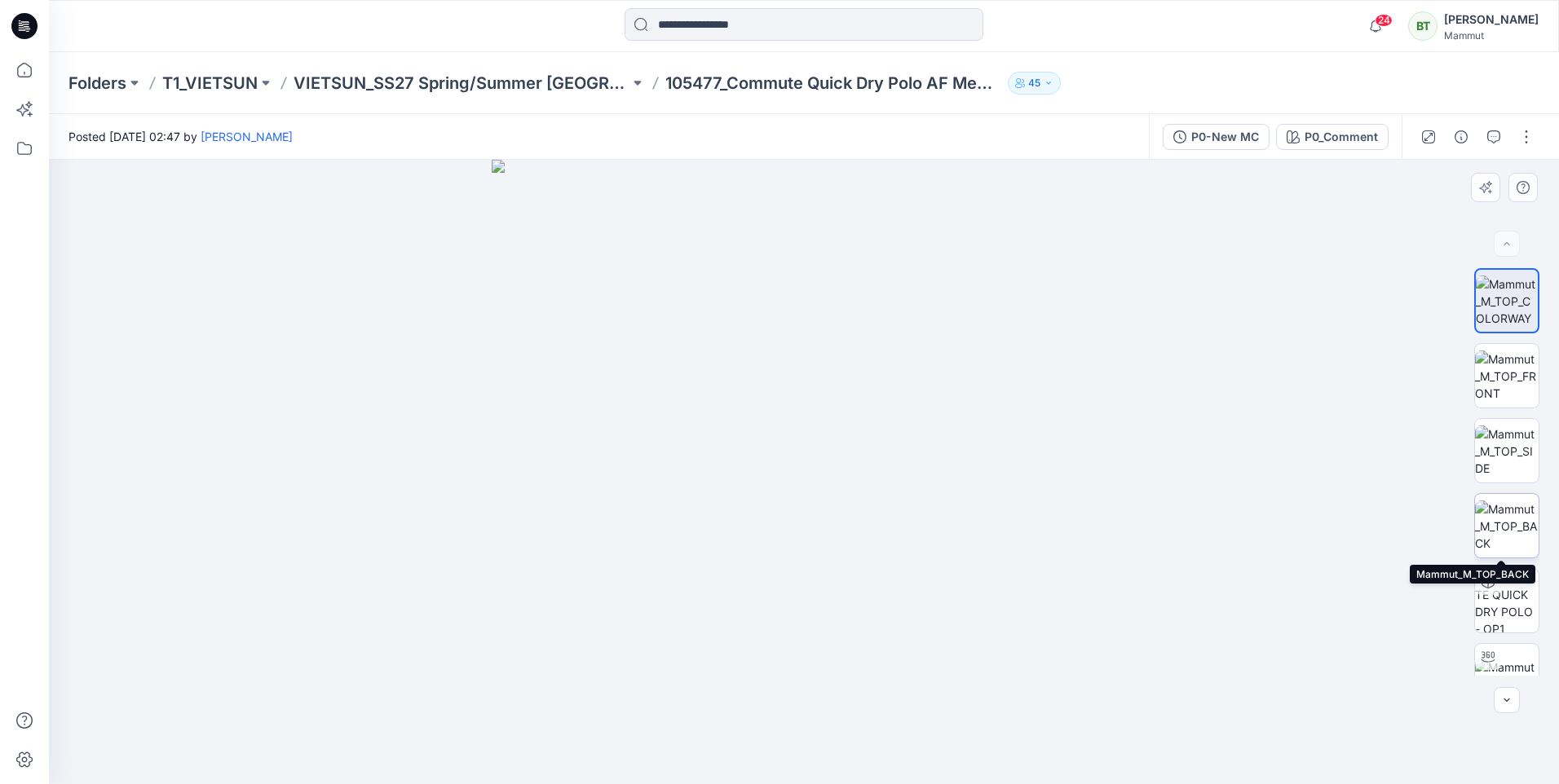
click at [1500, 533] on img at bounding box center [1506, 526] width 64 height 52
